Goal: Information Seeking & Learning: Find specific fact

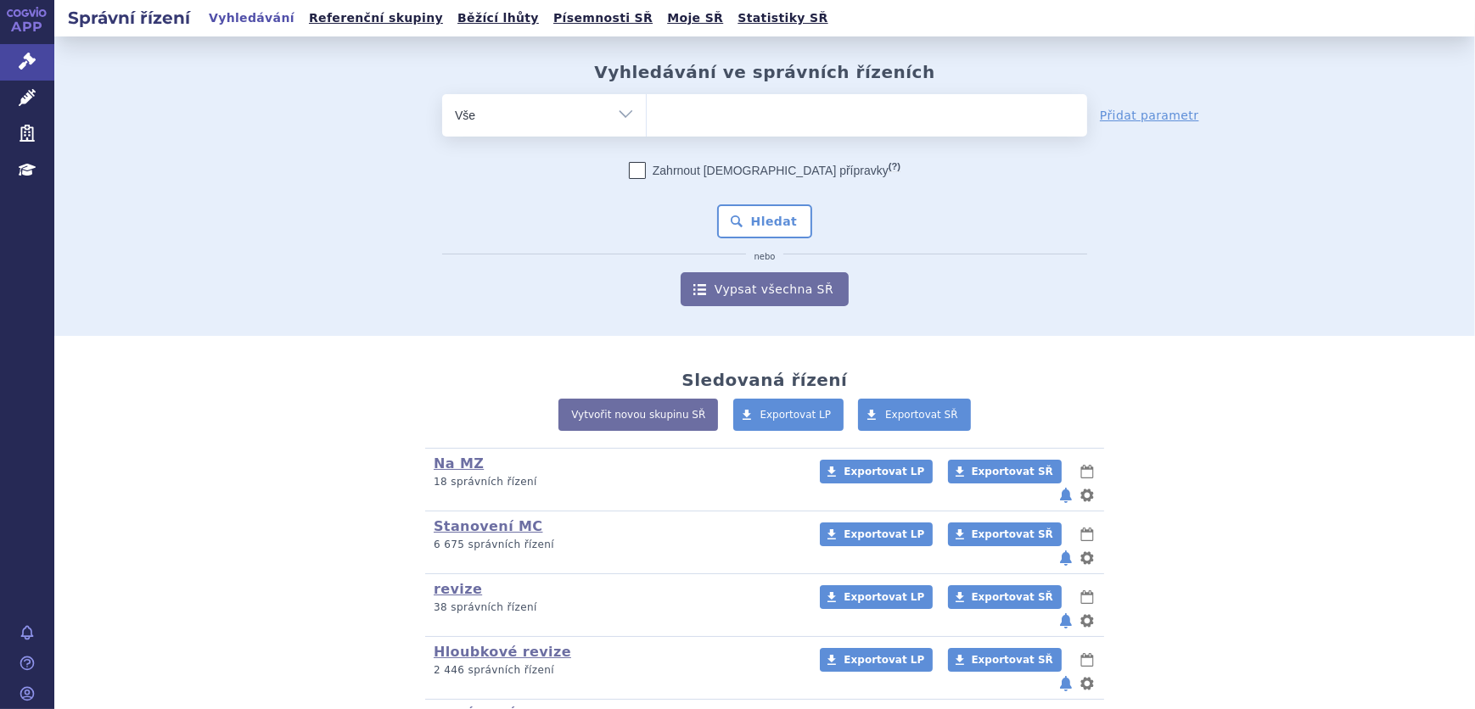
select select "filter-atc-group"
click at [442, 94] on select "Vše Spisová značka Typ SŘ Přípravek/SUKL kód Účastník/Držitel" at bounding box center [544, 113] width 204 height 38
click at [703, 110] on ul at bounding box center [867, 112] width 440 height 36
click at [647, 110] on select at bounding box center [646, 114] width 1 height 42
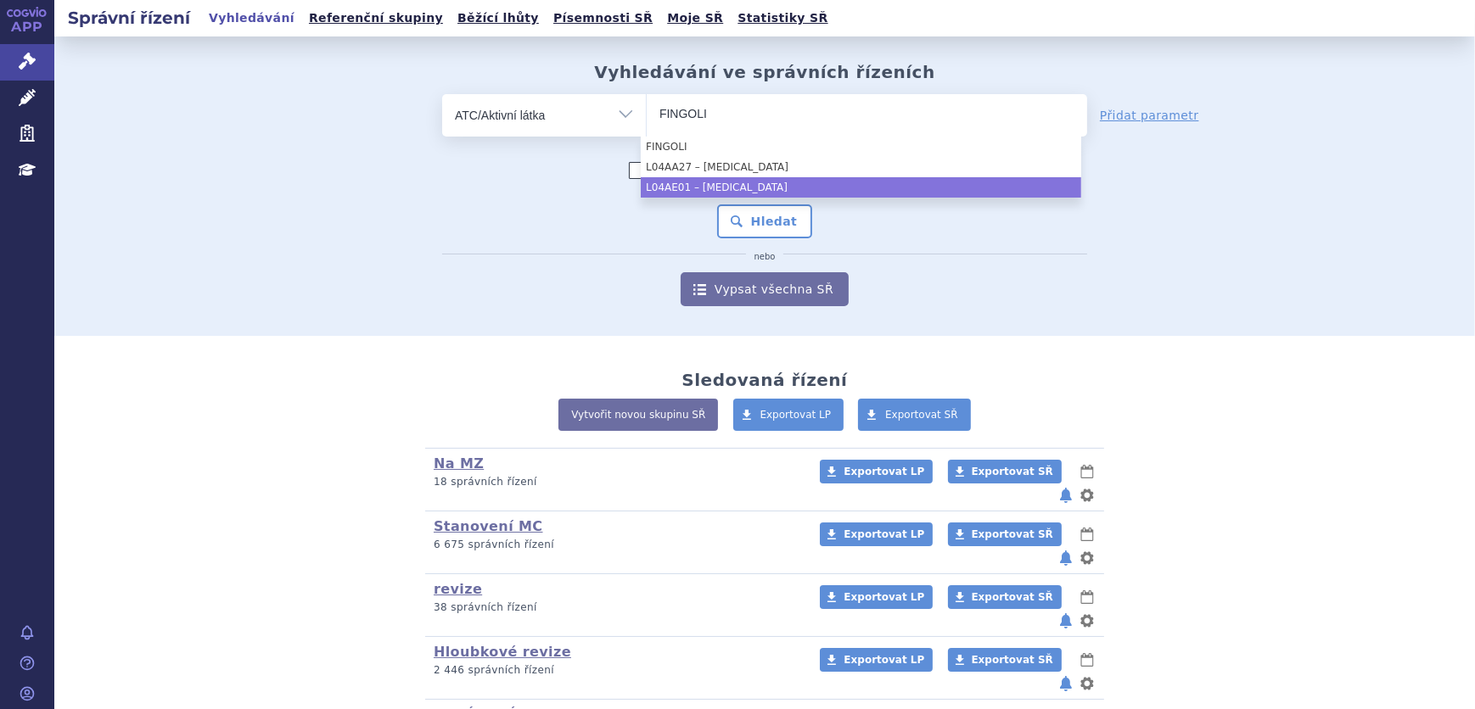
type input "FINGOLI"
select select "L04AE01"
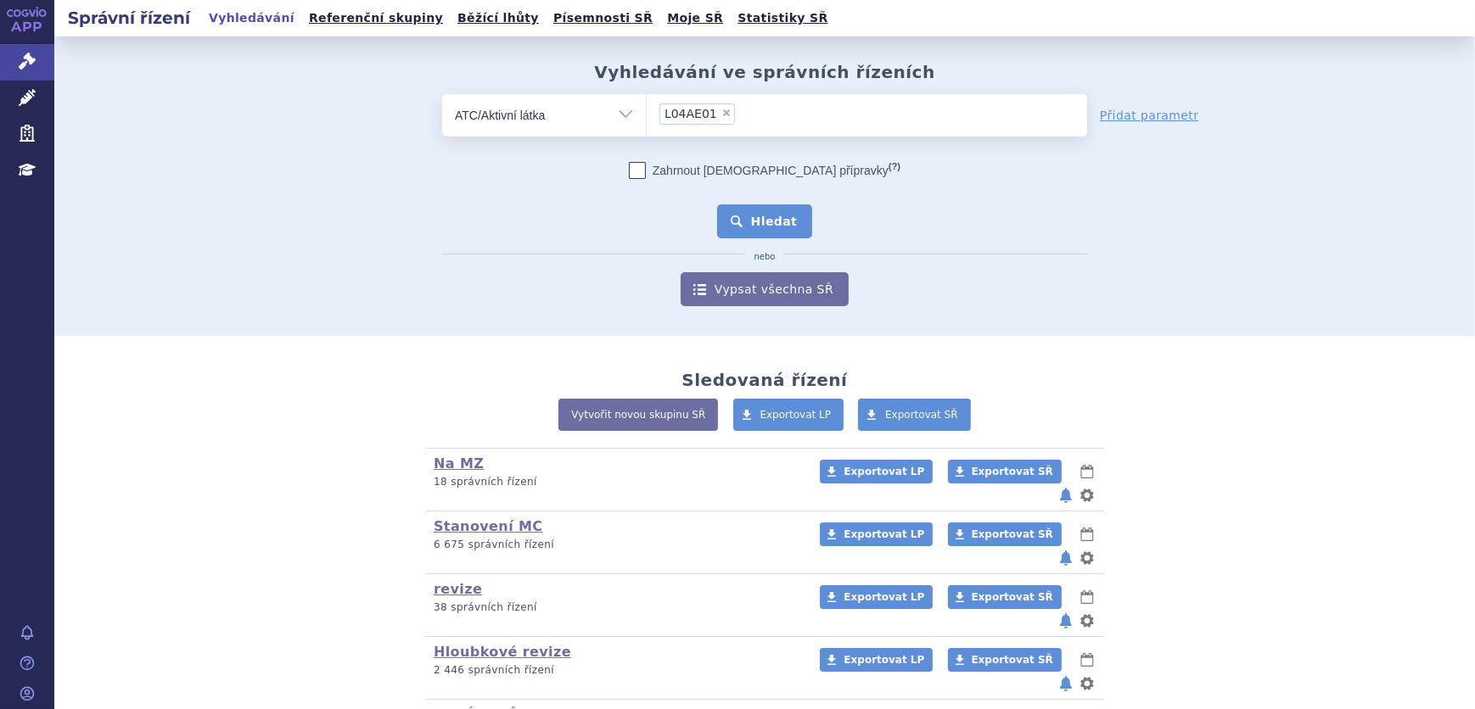
click at [782, 220] on button "Hledat" at bounding box center [765, 222] width 96 height 34
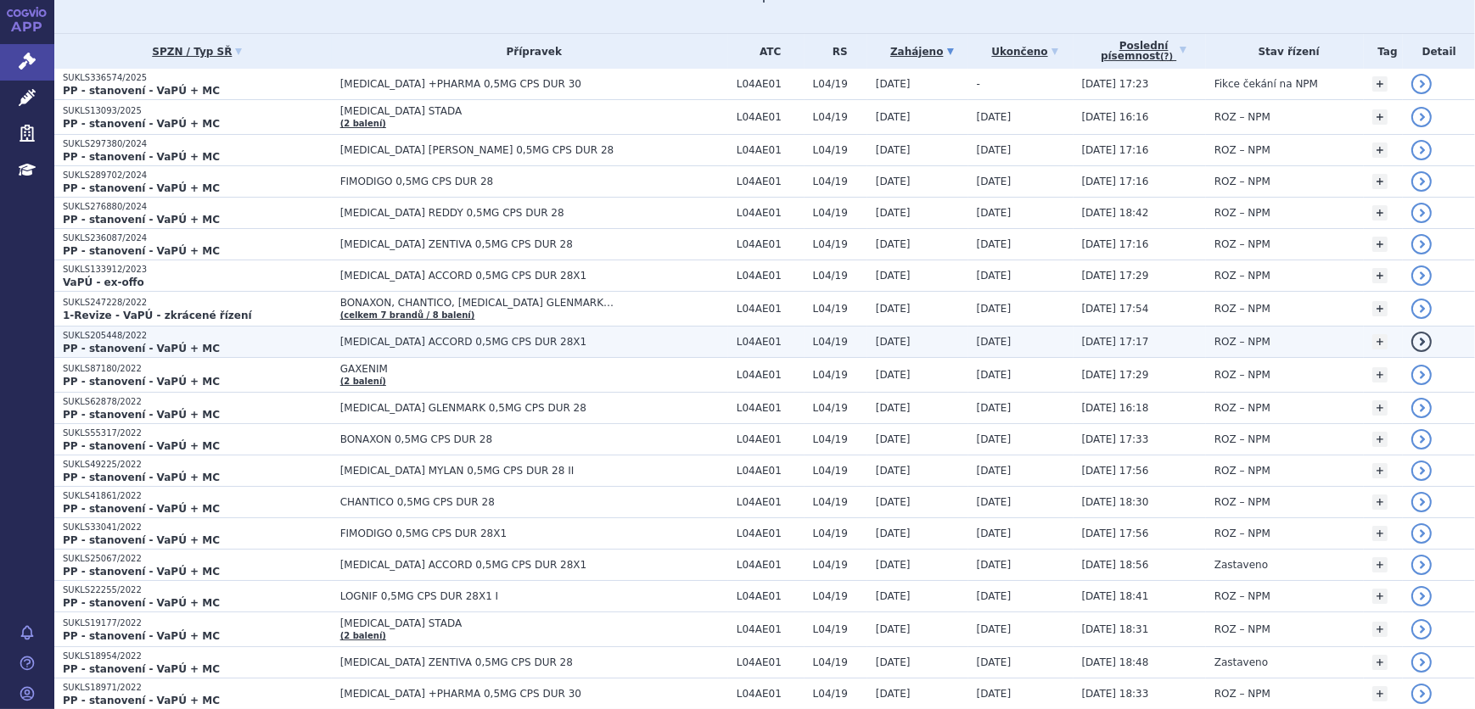
scroll to position [231, 0]
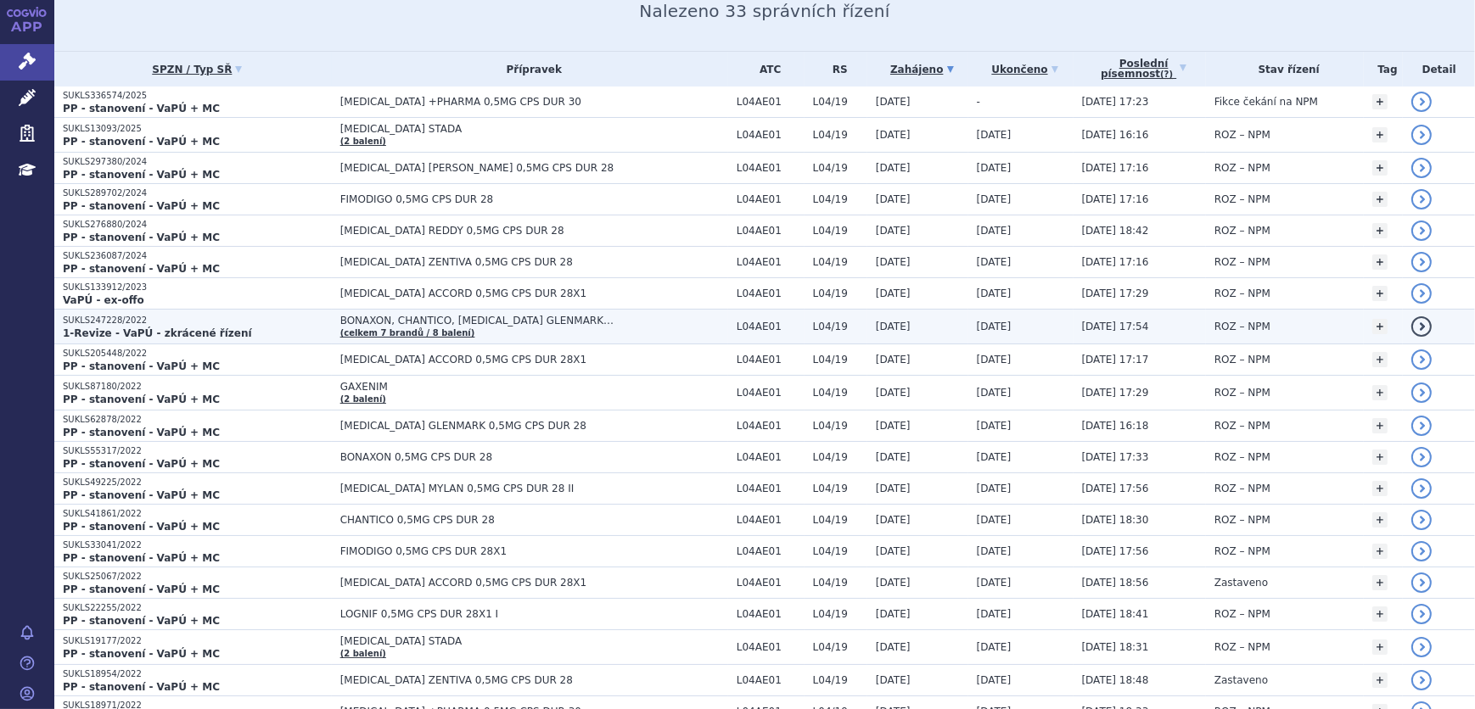
click at [506, 331] on td "BONAXON, CHANTICO, [MEDICAL_DATA] GLENMARK… (celkem 7 brandů / 8 balení)" at bounding box center [530, 327] width 396 height 35
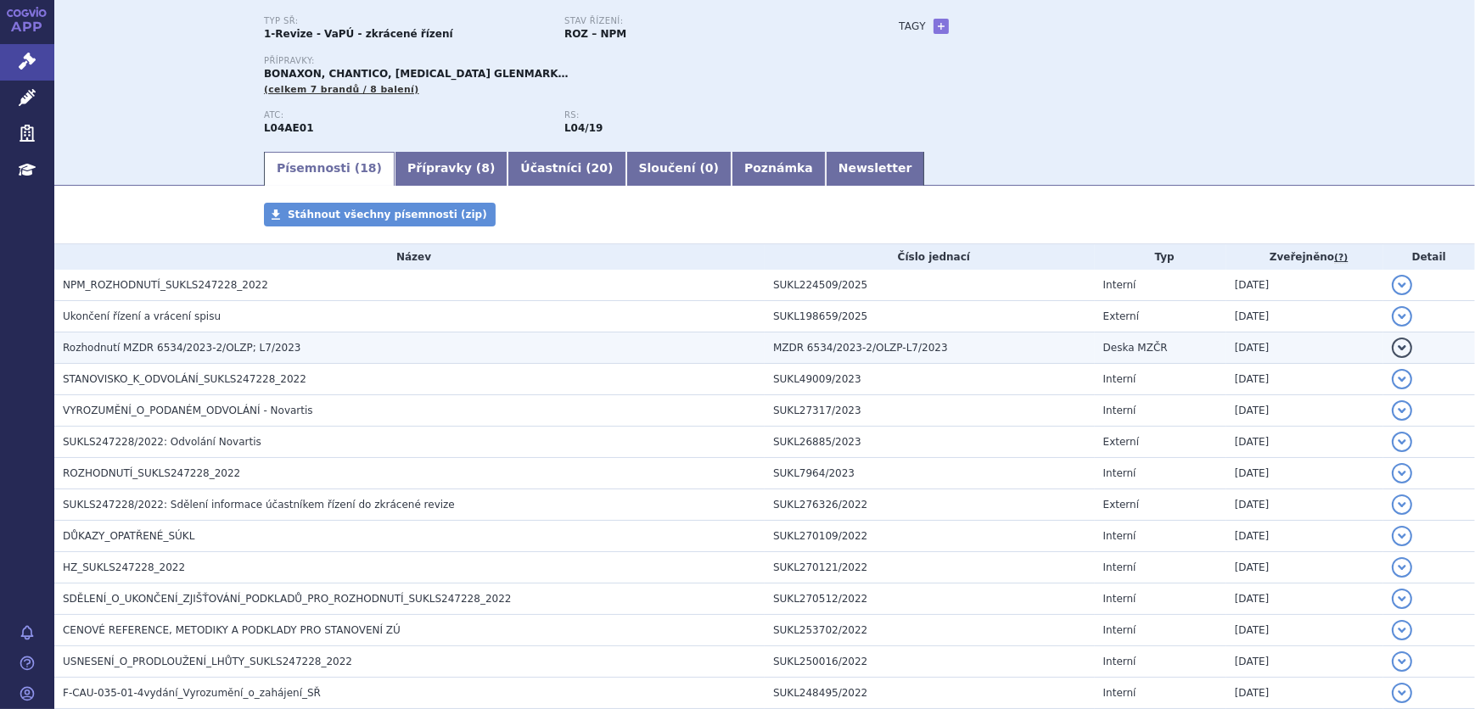
scroll to position [154, 0]
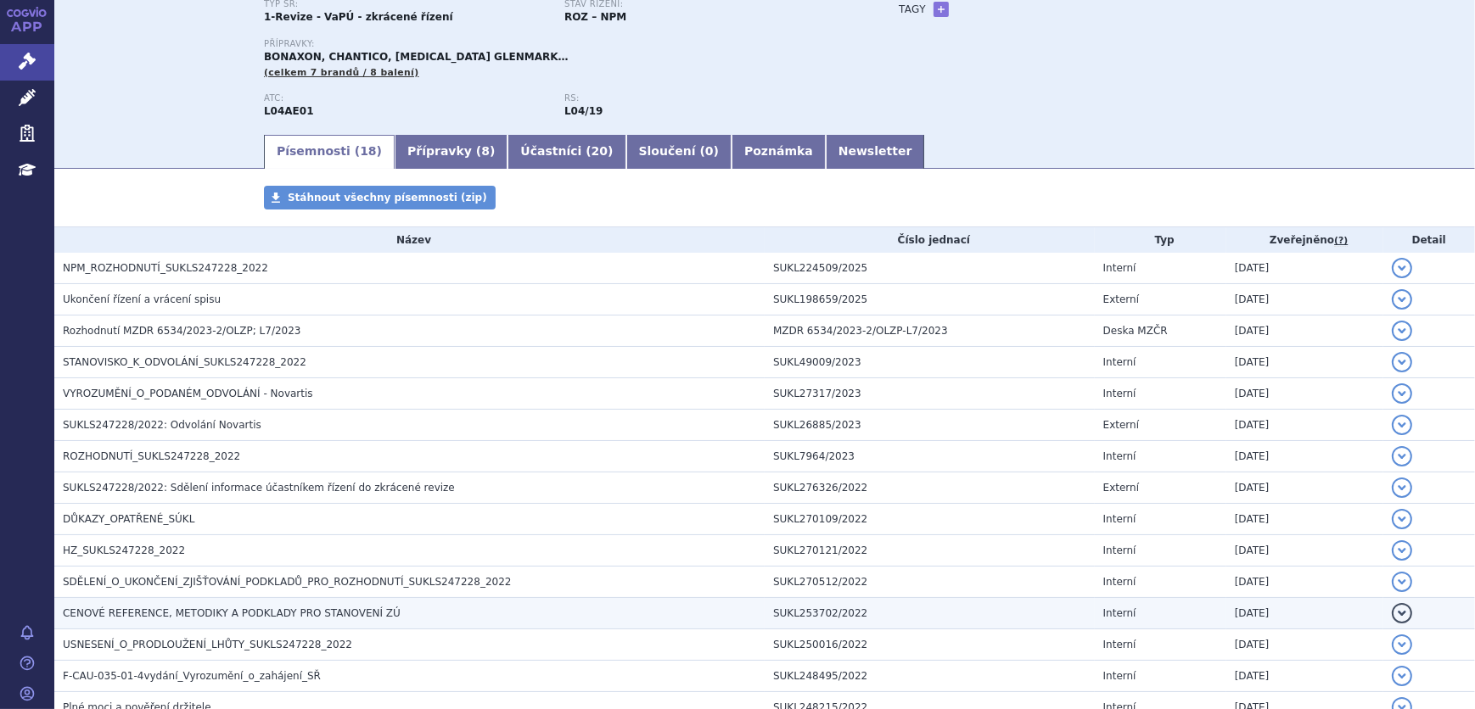
click at [392, 619] on h3 "CENOVÉ REFERENCE, METODIKY A PODKLADY PRO STANOVENÍ ZÚ" at bounding box center [414, 613] width 702 height 17
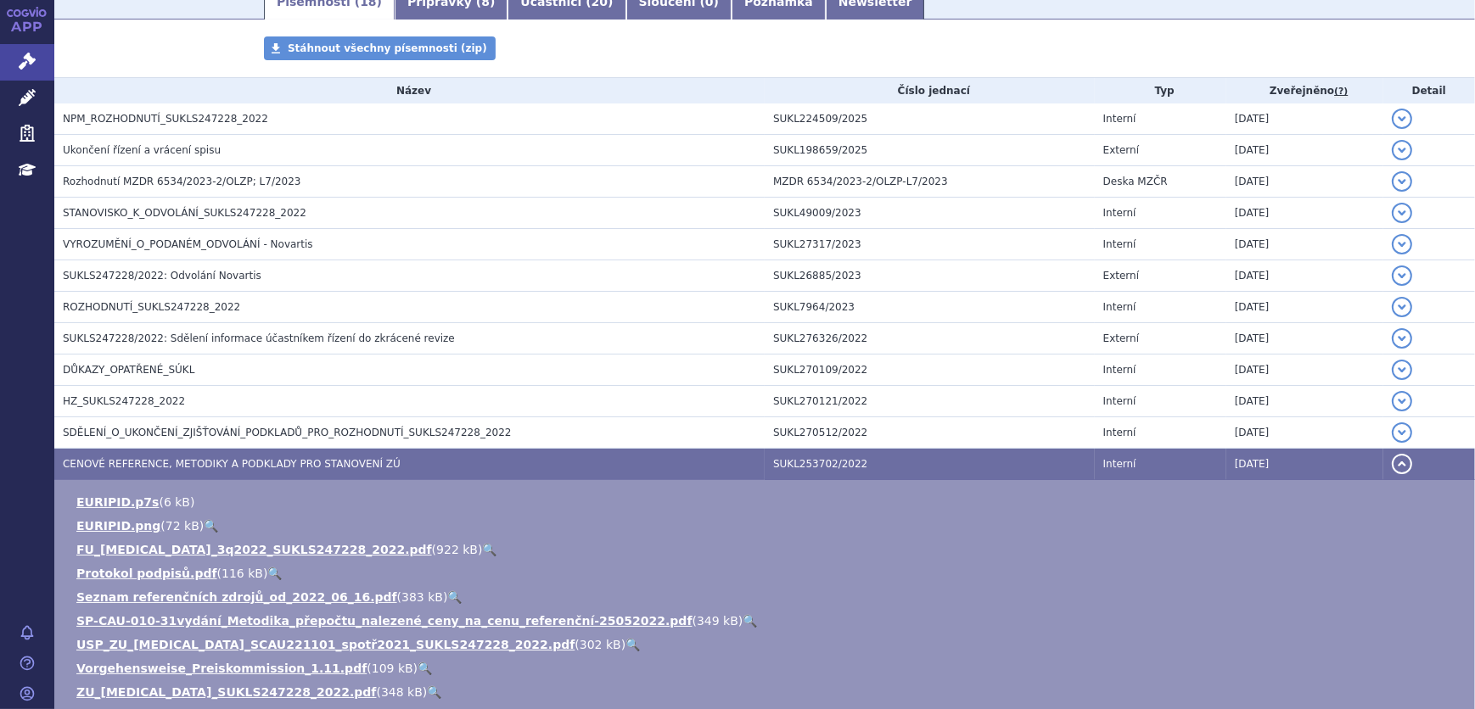
scroll to position [308, 0]
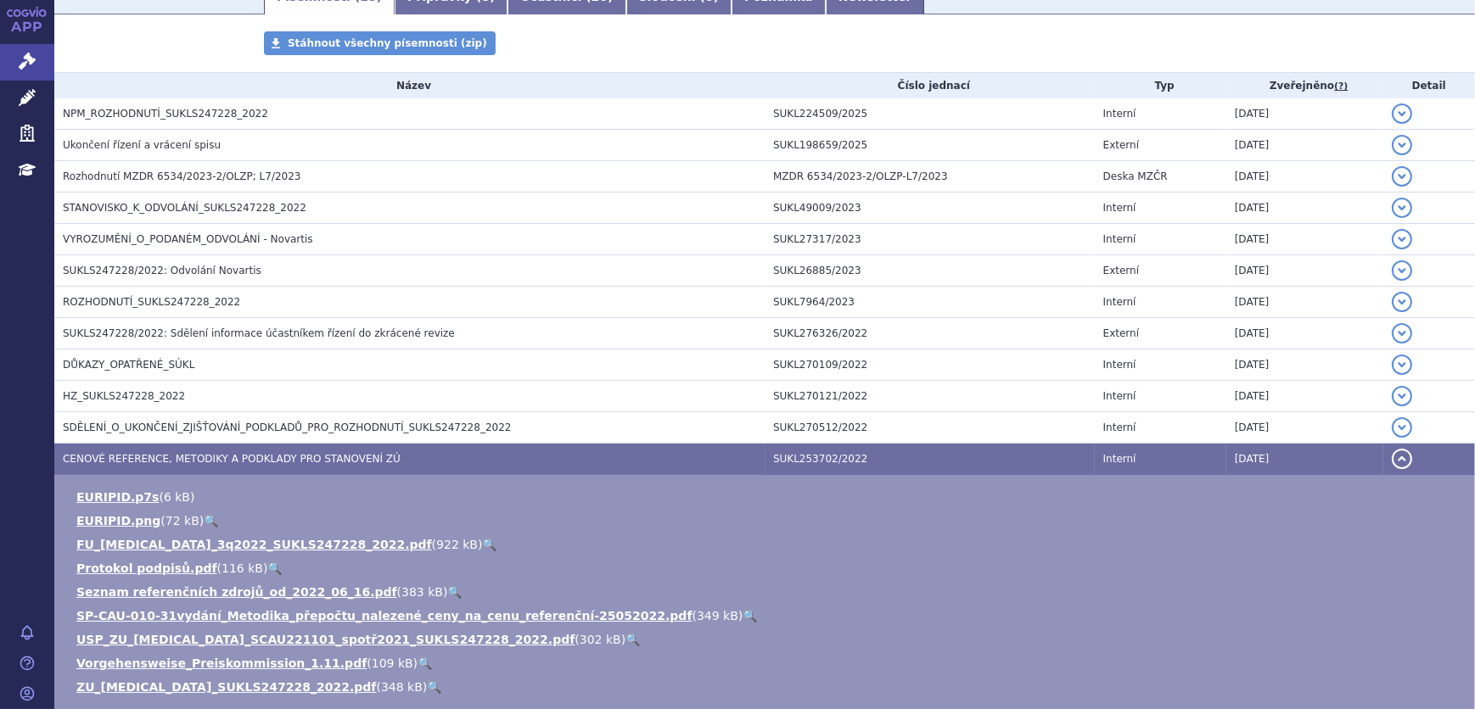
click at [482, 545] on link "🔍" at bounding box center [489, 545] width 14 height 14
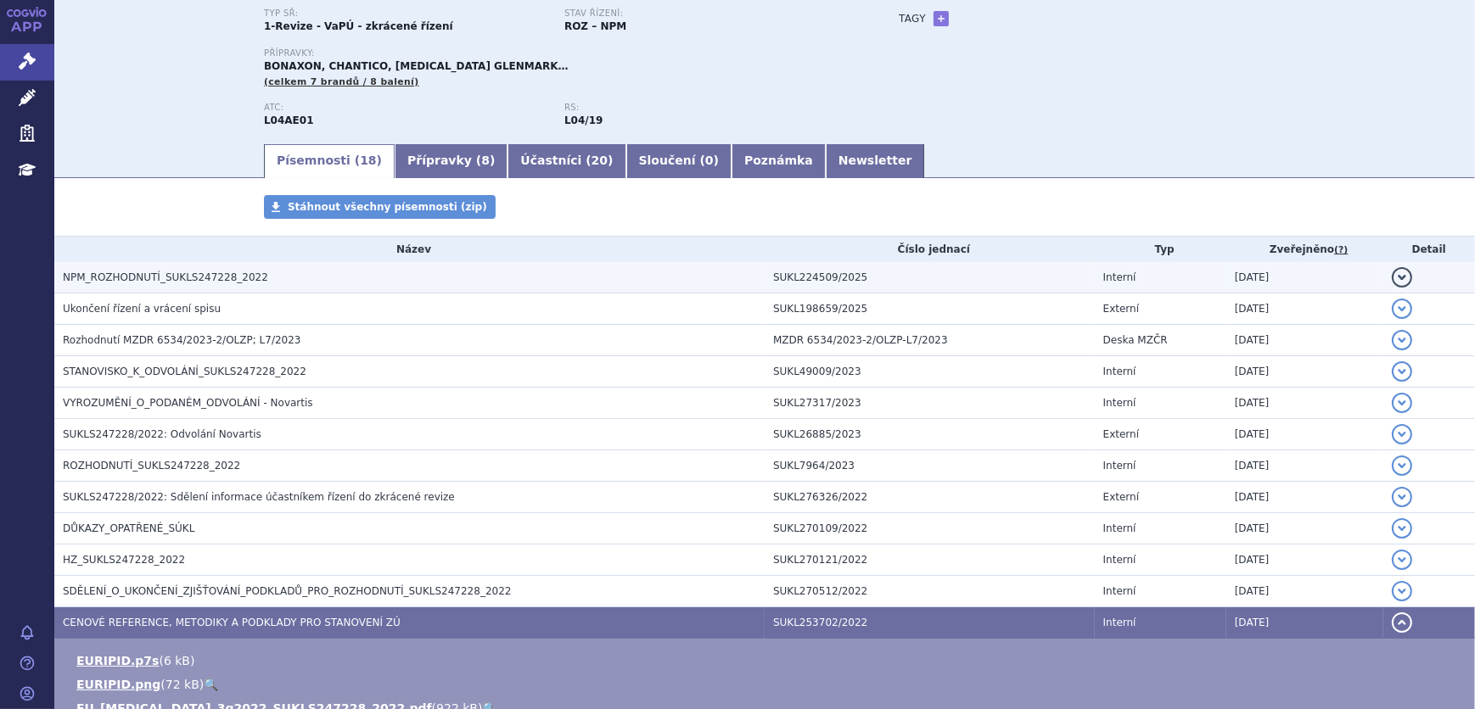
scroll to position [0, 0]
